Goal: Task Accomplishment & Management: Manage account settings

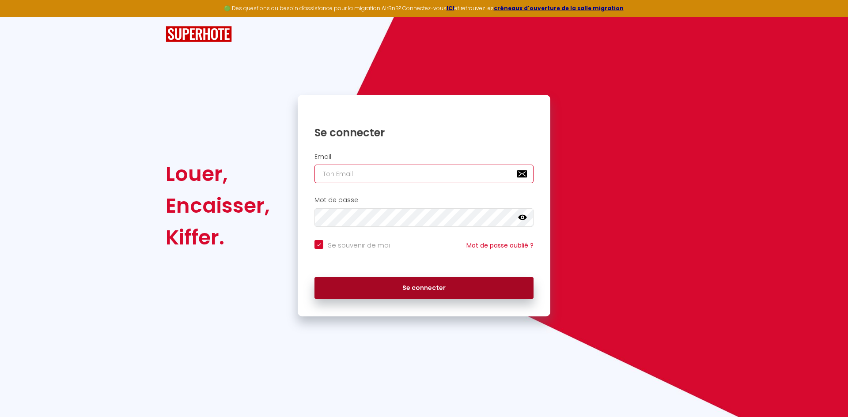
type input "[EMAIL_ADDRESS][DOMAIN_NAME]"
click at [434, 290] on button "Se connecter" at bounding box center [423, 288] width 219 height 22
checkbox input "true"
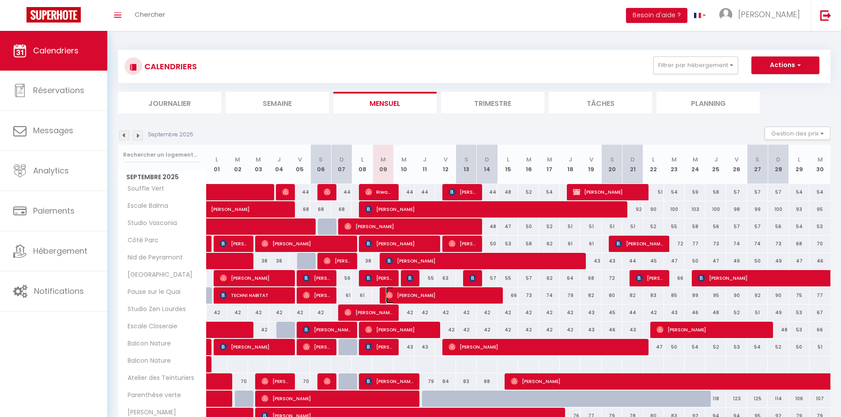
click at [404, 295] on span "[PERSON_NAME]" at bounding box center [441, 295] width 111 height 17
select select "OK"
select select "0"
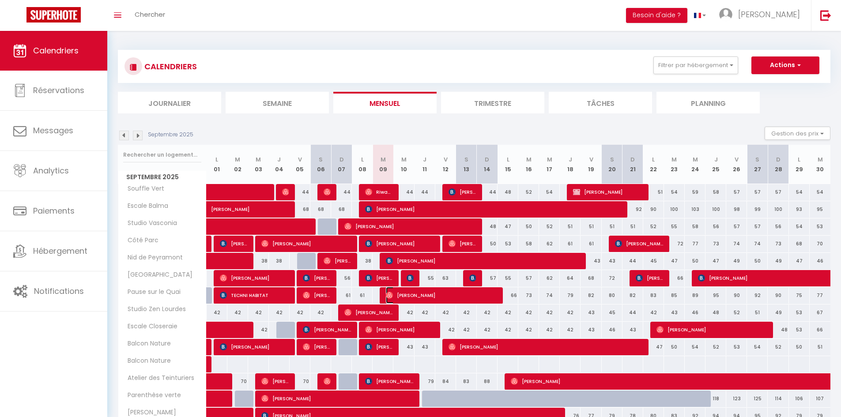
select select "1"
select select
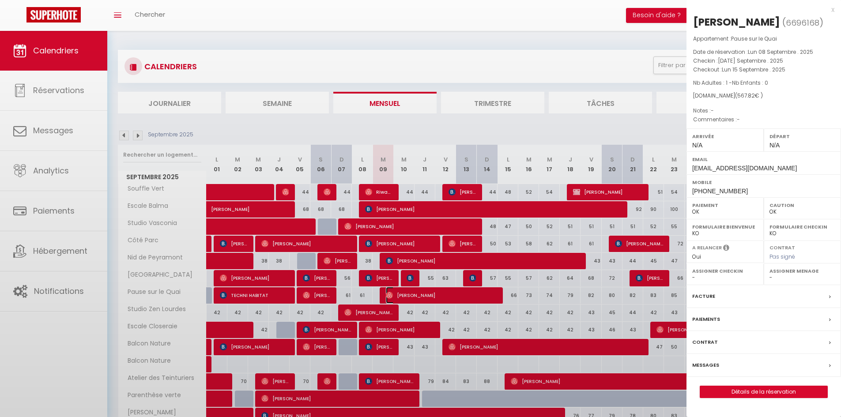
select select "20777"
